Goal: Information Seeking & Learning: Understand process/instructions

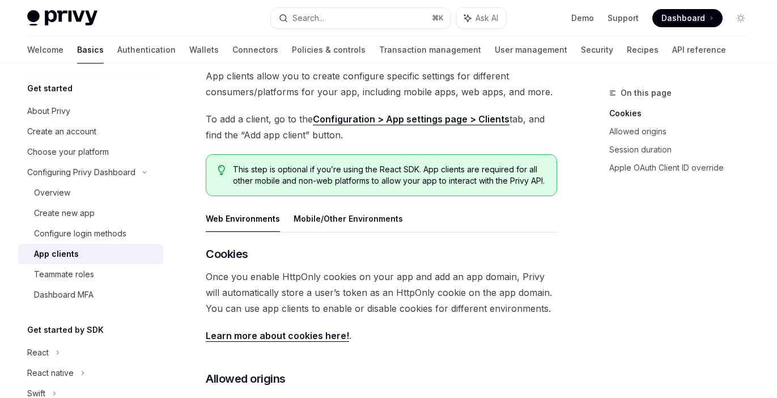
scroll to position [94, 0]
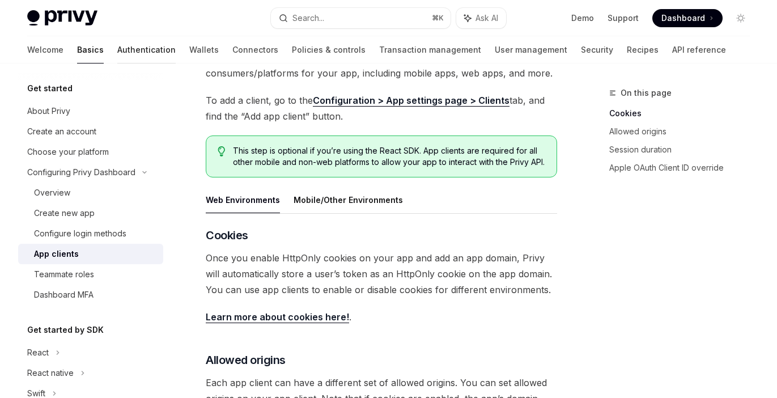
click at [117, 50] on link "Authentication" at bounding box center [146, 49] width 58 height 27
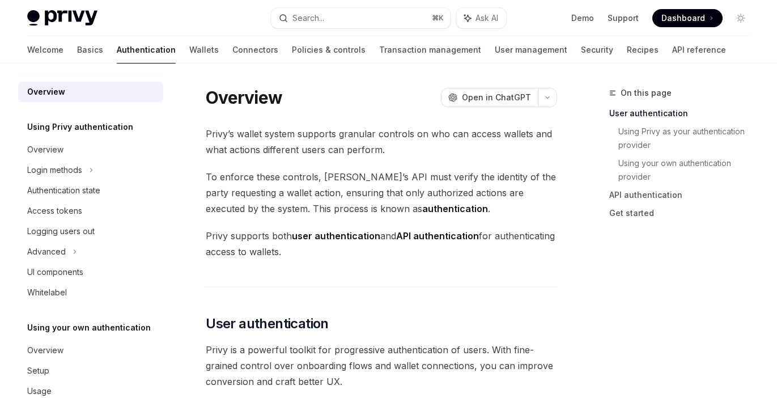
click at [55, 55] on div "Welcome Basics Authentication Wallets Connectors Policies & controls Transactio…" at bounding box center [376, 49] width 699 height 27
click at [77, 46] on link "Basics" at bounding box center [90, 49] width 26 height 27
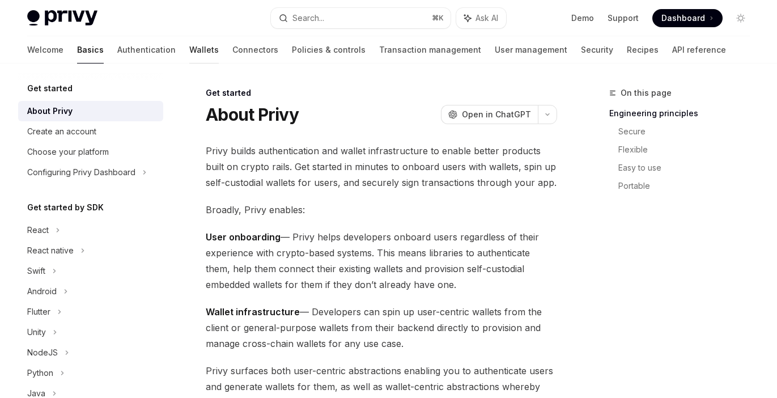
click at [189, 45] on link "Wallets" at bounding box center [203, 49] width 29 height 27
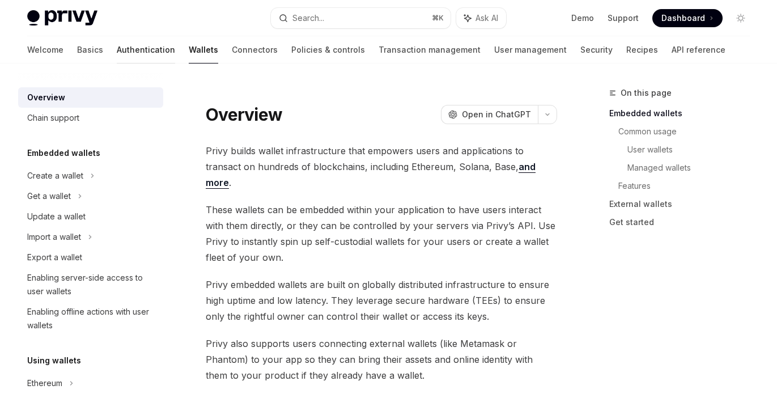
click at [117, 48] on link "Authentication" at bounding box center [146, 49] width 58 height 27
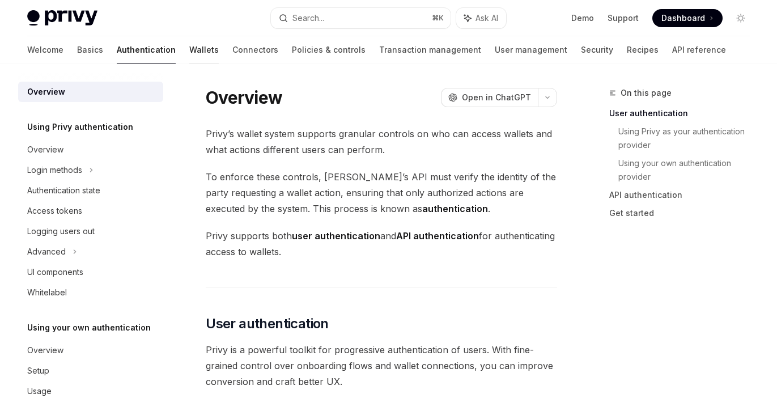
click at [189, 45] on link "Wallets" at bounding box center [203, 49] width 29 height 27
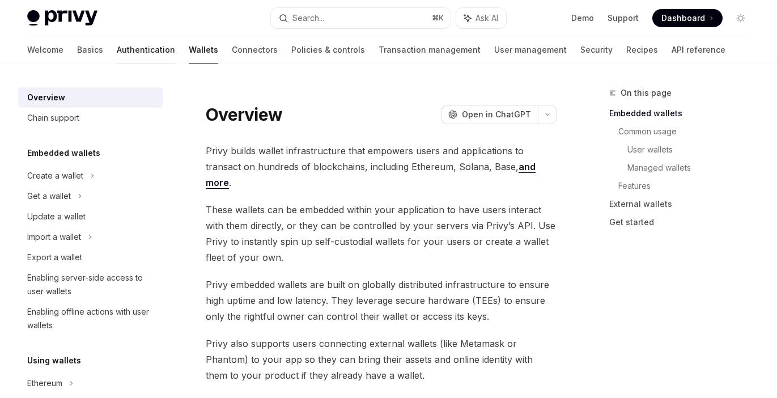
click at [117, 59] on link "Authentication" at bounding box center [146, 49] width 58 height 27
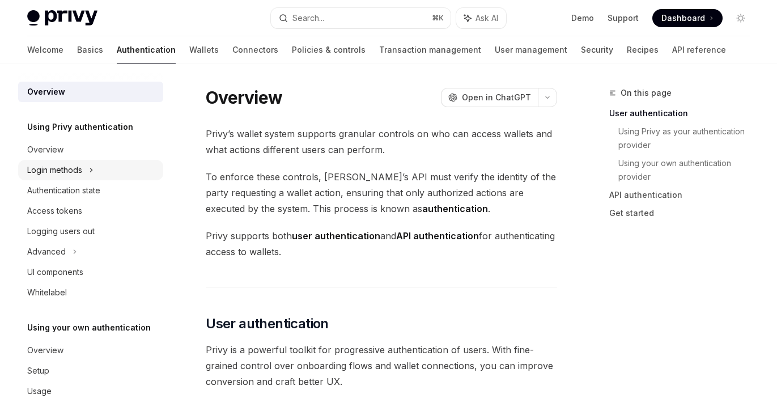
click at [114, 169] on div "Login methods" at bounding box center [90, 170] width 145 height 20
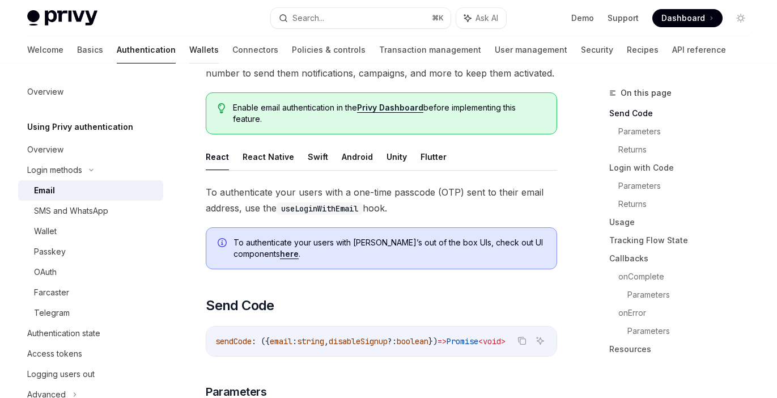
click at [189, 55] on link "Wallets" at bounding box center [203, 49] width 29 height 27
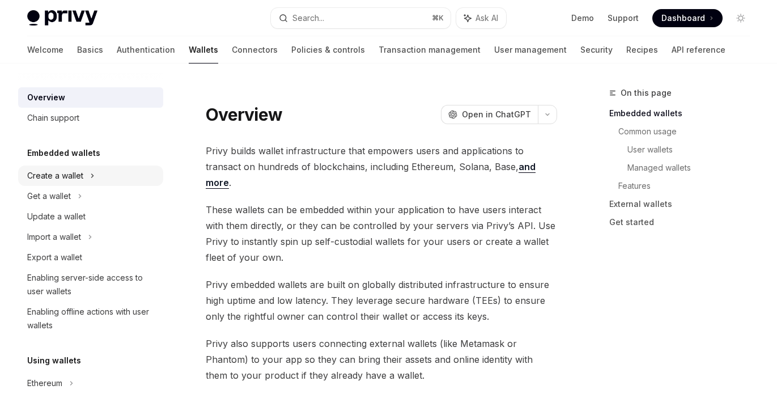
click at [86, 176] on div "Create a wallet" at bounding box center [90, 175] width 145 height 20
type textarea "*"
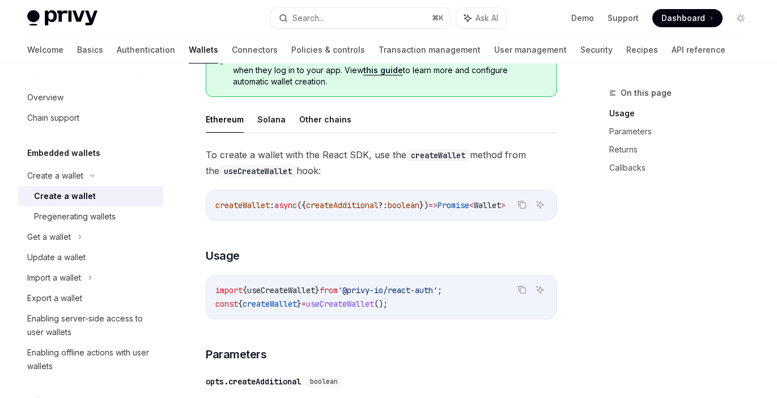
scroll to position [406, 0]
